Goal: Task Accomplishment & Management: Complete application form

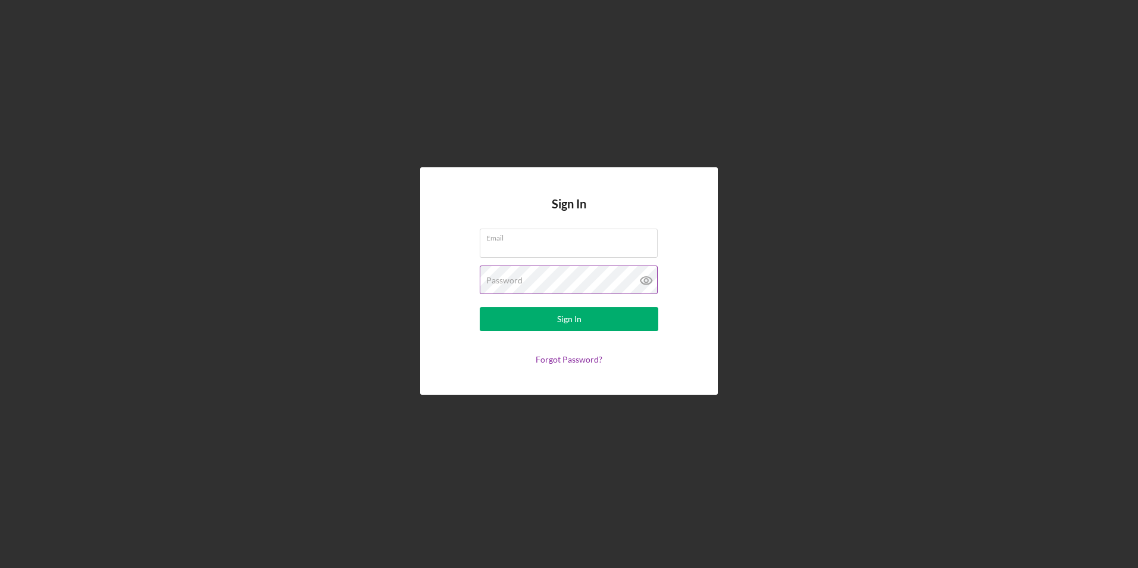
type input "[EMAIL_ADDRESS][DOMAIN_NAME]"
click at [644, 279] on icon at bounding box center [647, 281] width 30 height 30
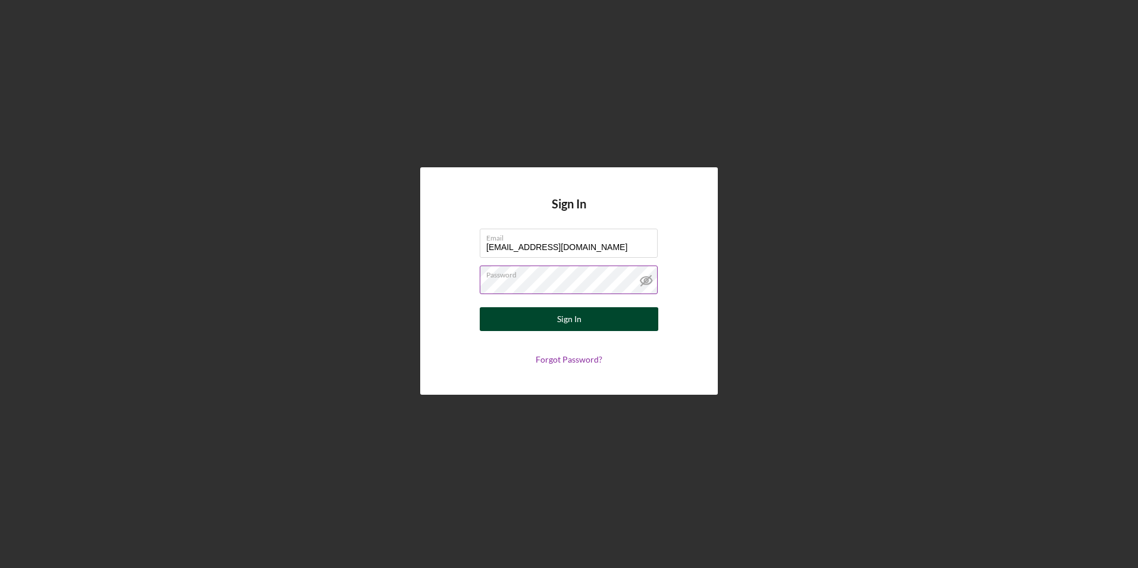
click at [553, 322] on button "Sign In" at bounding box center [569, 319] width 179 height 24
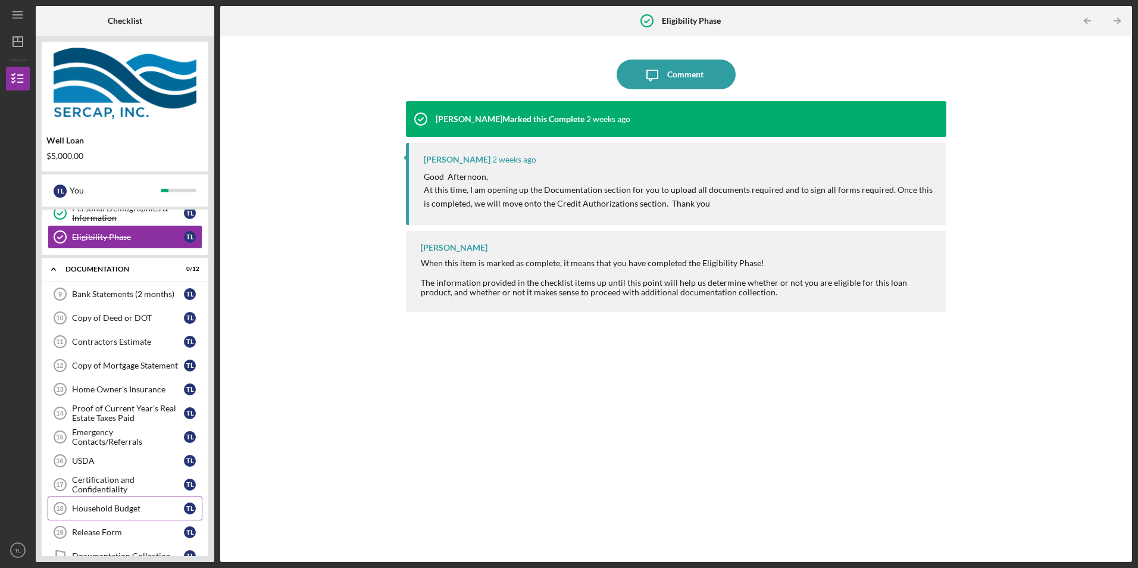
scroll to position [222, 0]
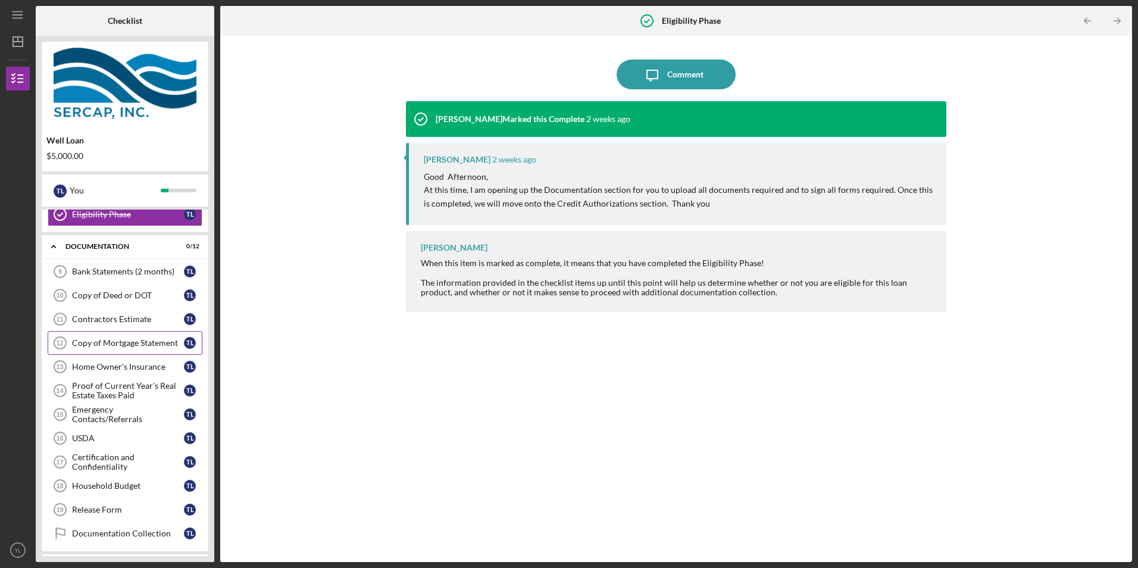
click at [138, 339] on div "Copy of Mortgage Statement" at bounding box center [128, 343] width 112 height 10
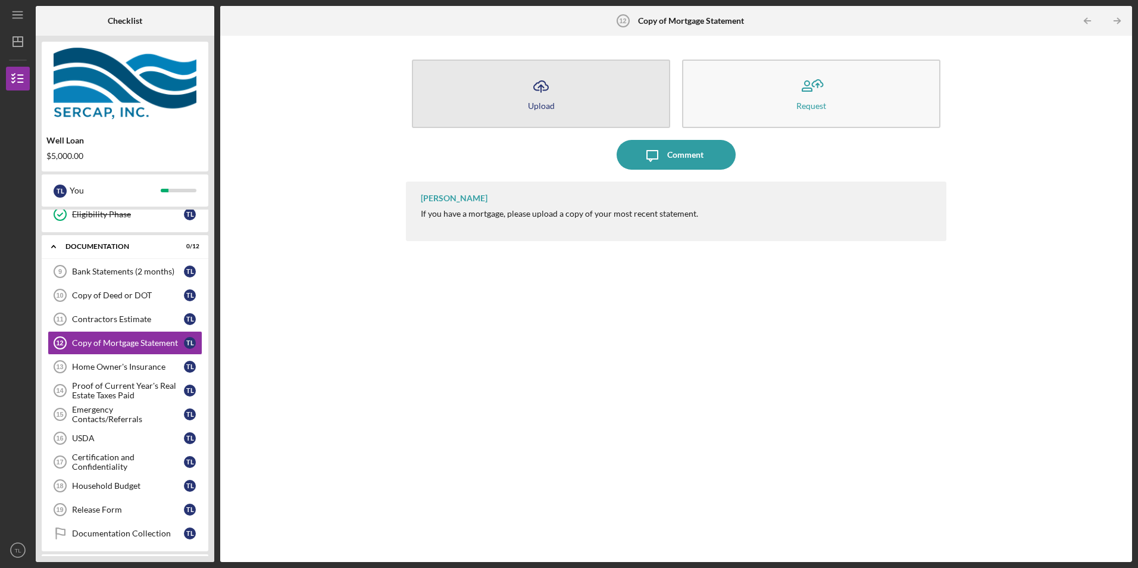
click at [544, 101] on div "Upload" at bounding box center [541, 105] width 27 height 9
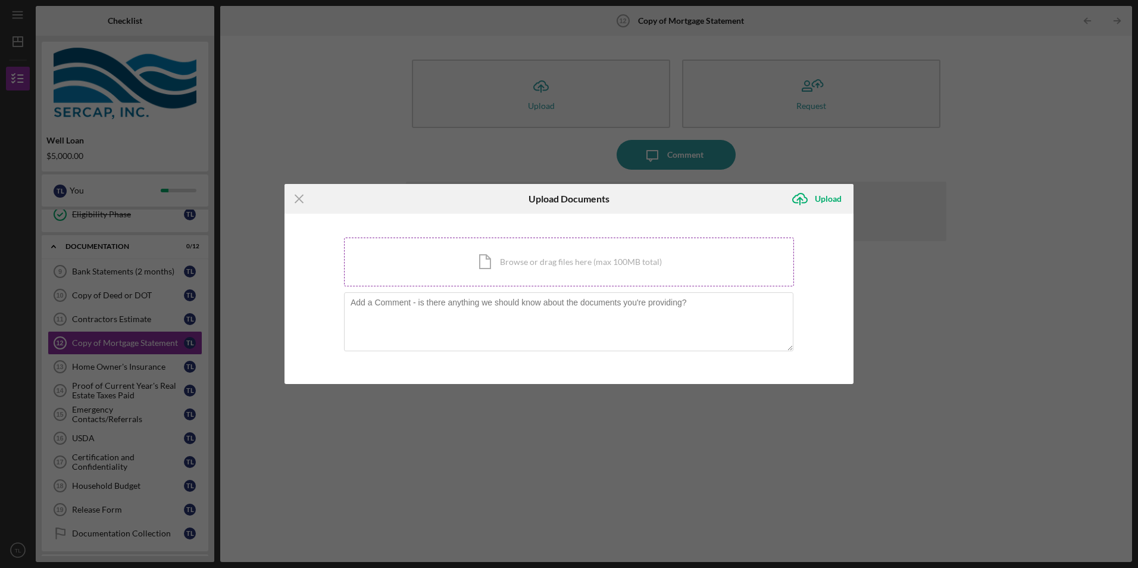
click at [491, 261] on div "Icon/Document Browse or drag files here (max 100MB total) Tap to choose files o…" at bounding box center [569, 262] width 450 height 49
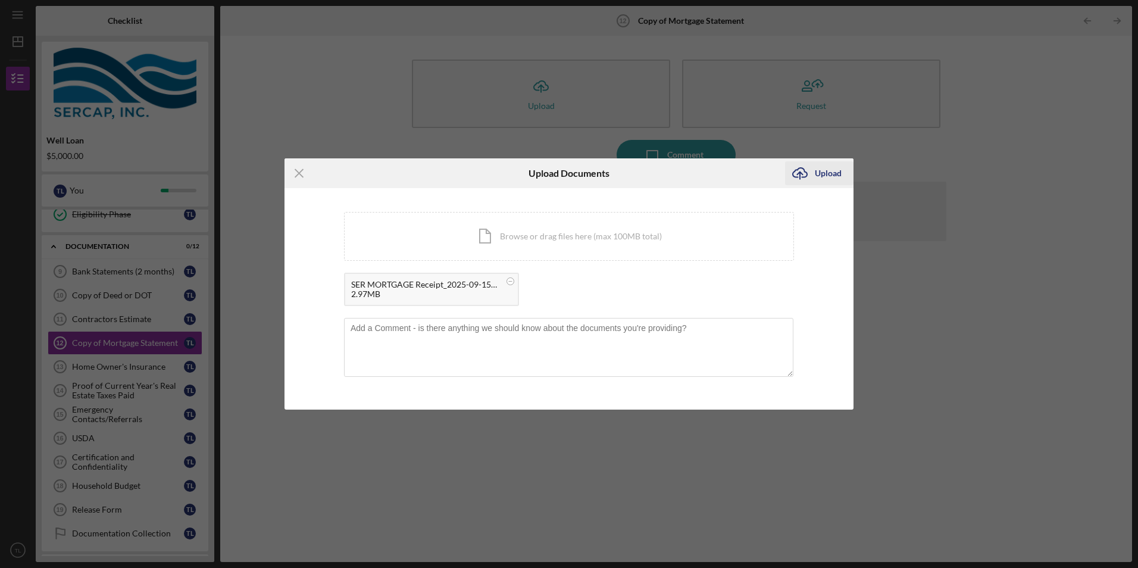
click at [828, 175] on div "Upload" at bounding box center [828, 173] width 27 height 24
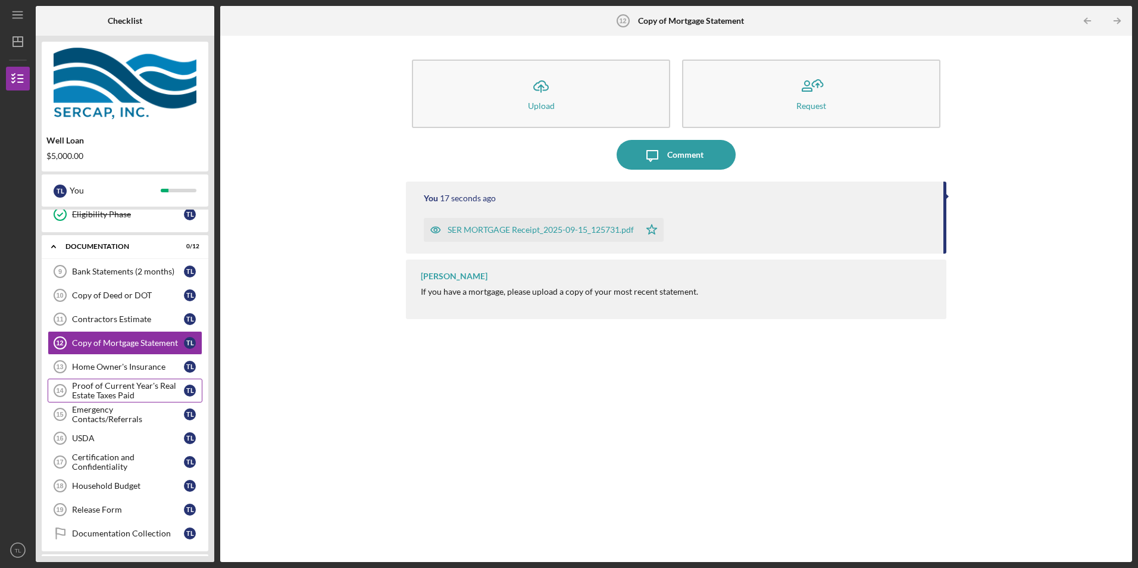
click at [102, 389] on div "Proof of Current Year's Real Estate Taxes Paid" at bounding box center [128, 390] width 112 height 19
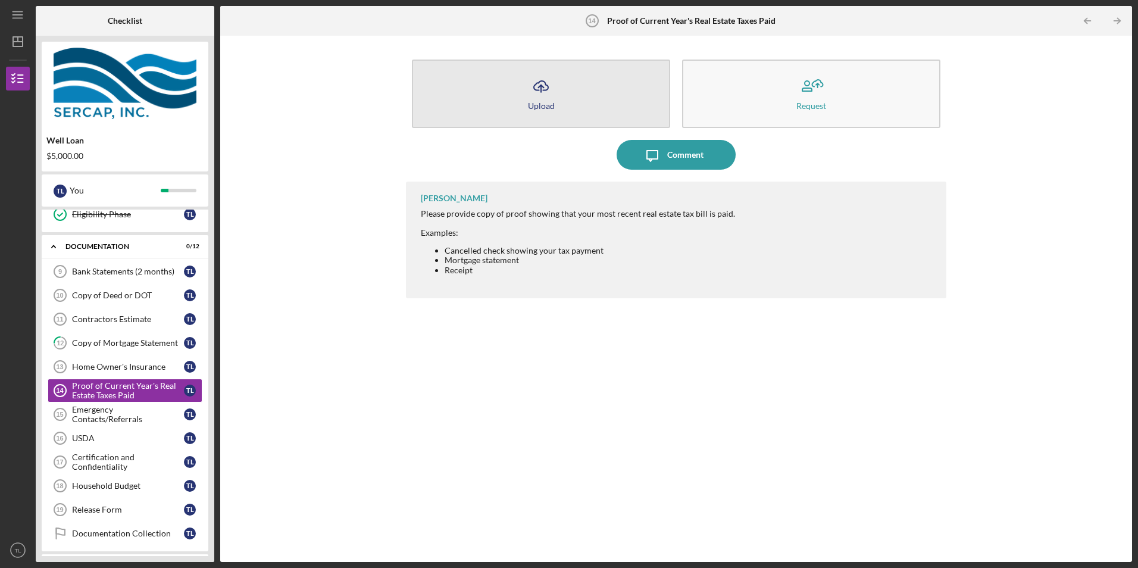
click at [515, 99] on button "Icon/Upload Upload" at bounding box center [541, 94] width 258 height 68
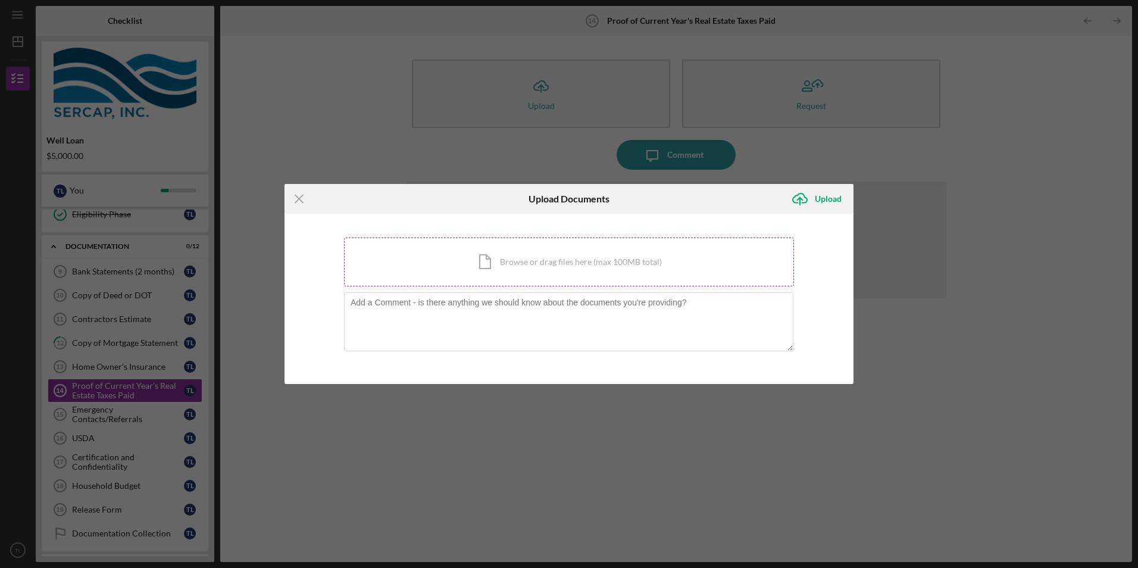
click at [488, 258] on div "Icon/Document Browse or drag files here (max 100MB total) Tap to choose files o…" at bounding box center [569, 262] width 450 height 49
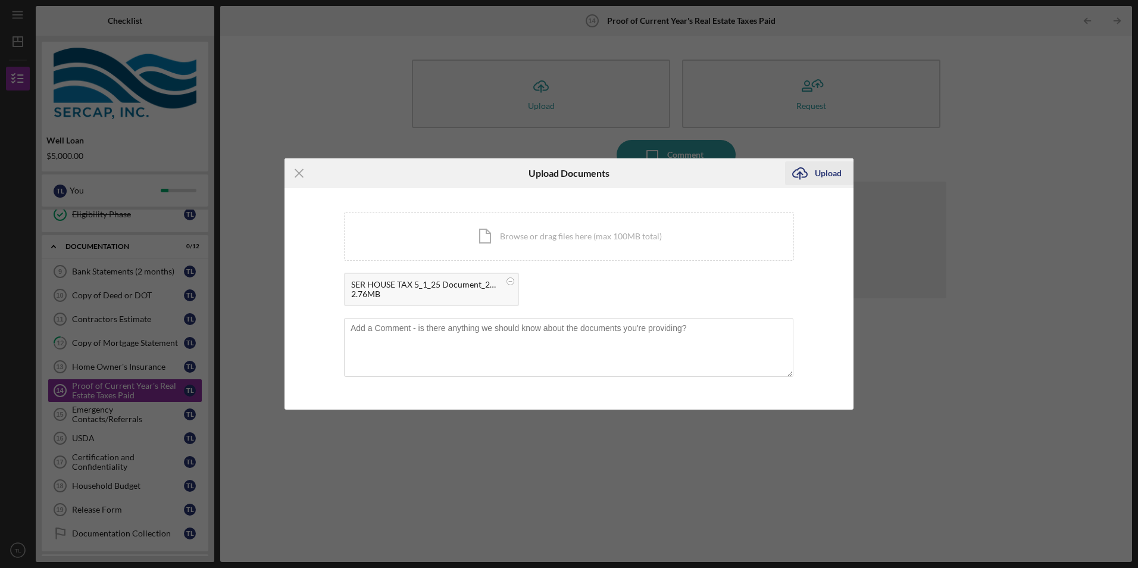
click at [832, 173] on div "Upload" at bounding box center [828, 173] width 27 height 24
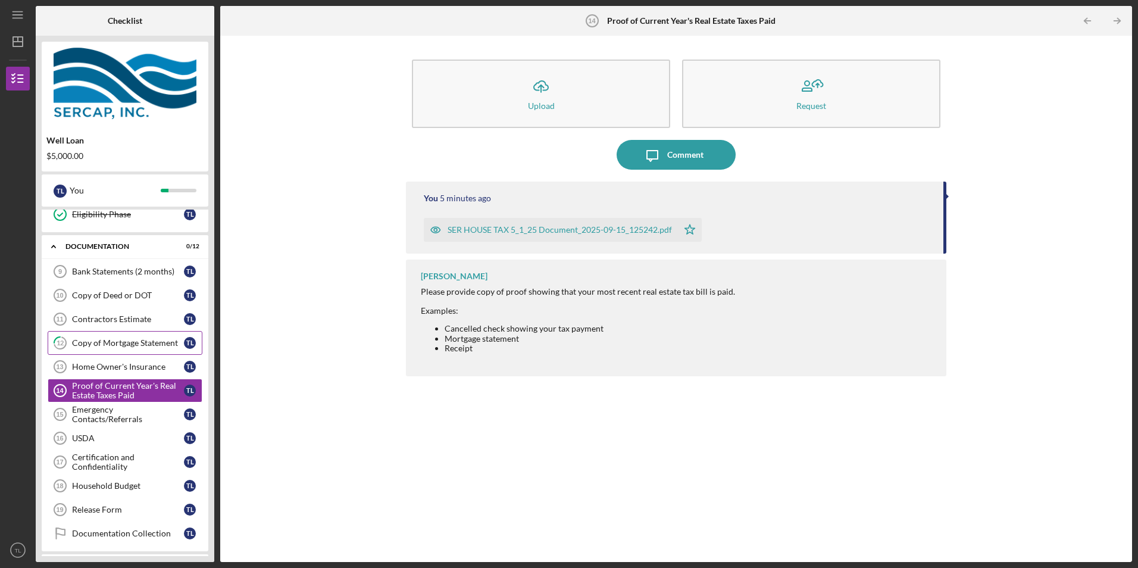
click at [106, 342] on div "Copy of Mortgage Statement" at bounding box center [128, 343] width 112 height 10
